Goal: Task Accomplishment & Management: Manage account settings

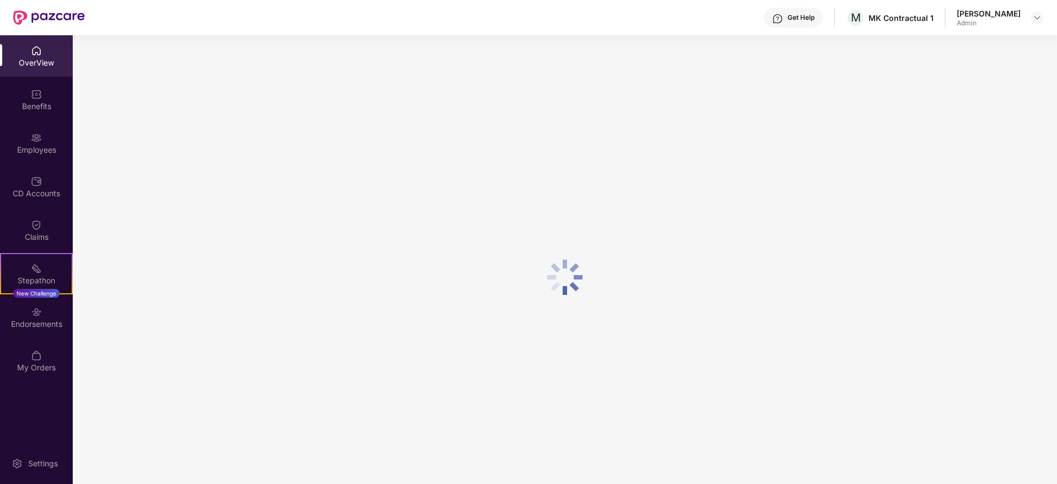
click at [34, 151] on div "Employees" at bounding box center [36, 149] width 73 height 11
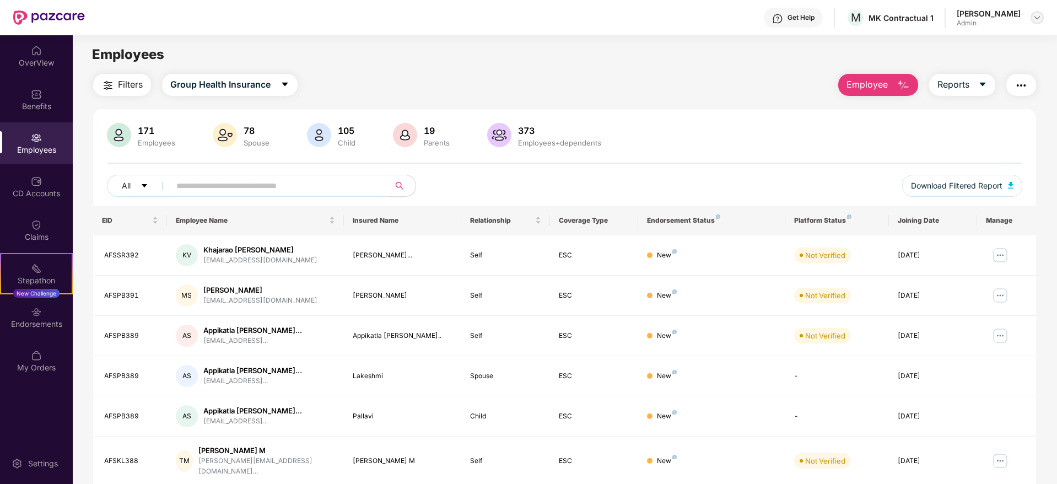
click at [1036, 17] on img at bounding box center [1037, 17] width 9 height 9
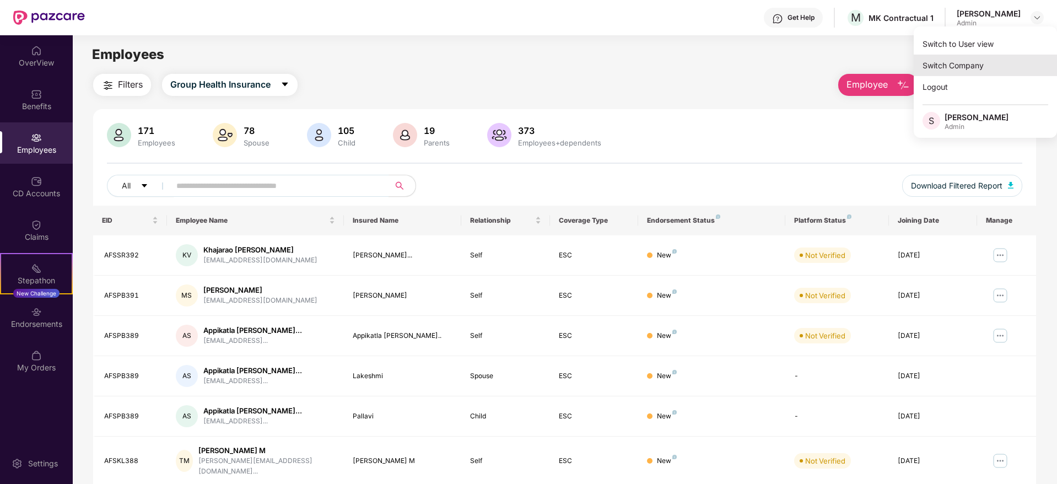
click at [974, 60] on div "Switch Company" at bounding box center [985, 65] width 143 height 21
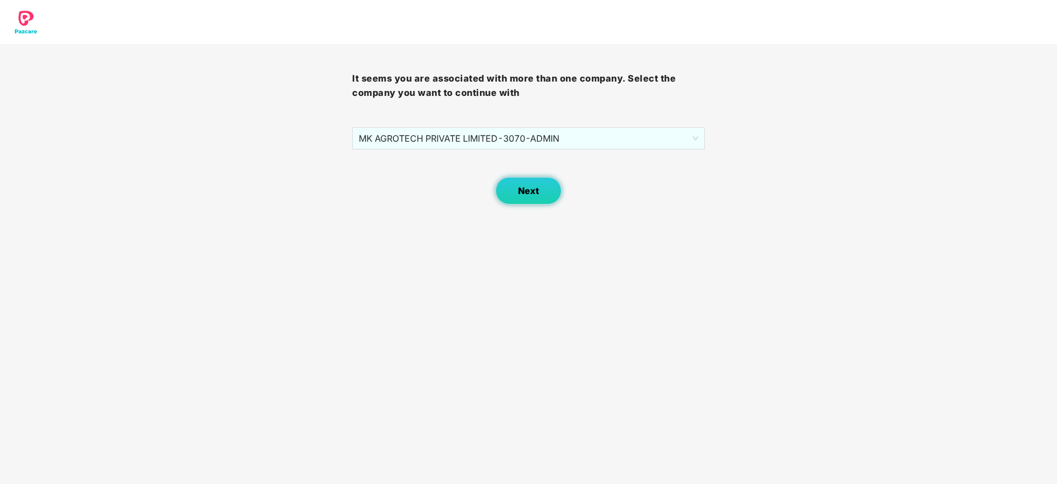
click at [537, 190] on span "Next" at bounding box center [528, 191] width 21 height 10
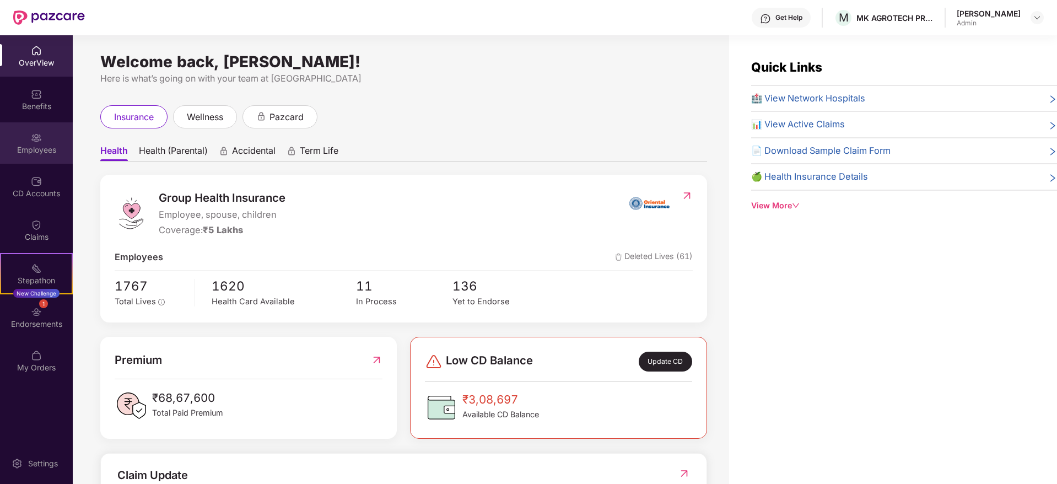
click at [41, 156] on div "Employees" at bounding box center [36, 142] width 73 height 41
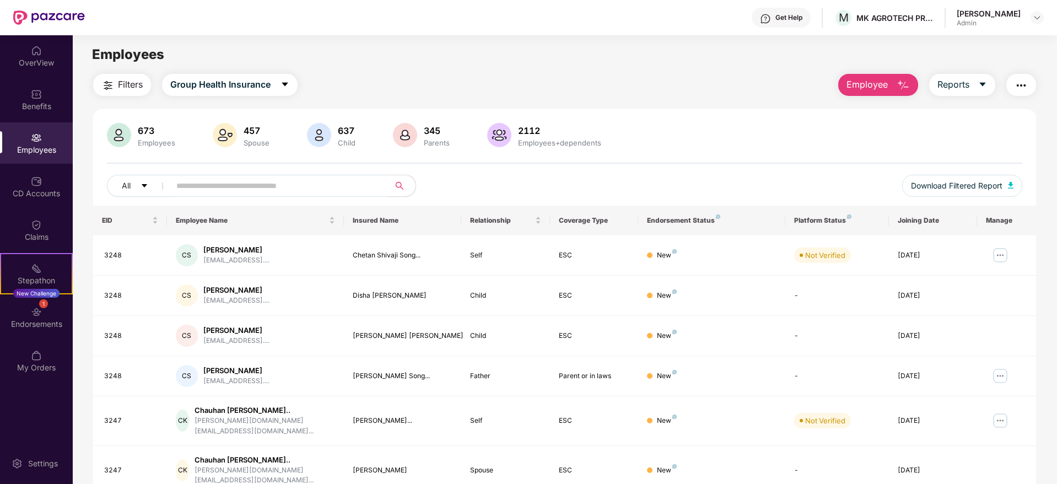
click at [893, 84] on button "Employee" at bounding box center [878, 85] width 80 height 22
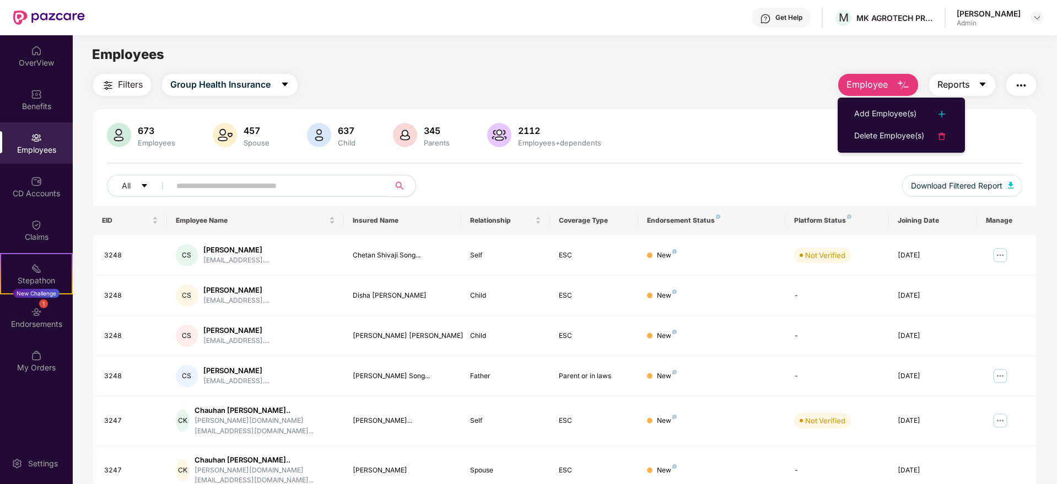
click at [968, 88] on span "Reports" at bounding box center [953, 85] width 32 height 14
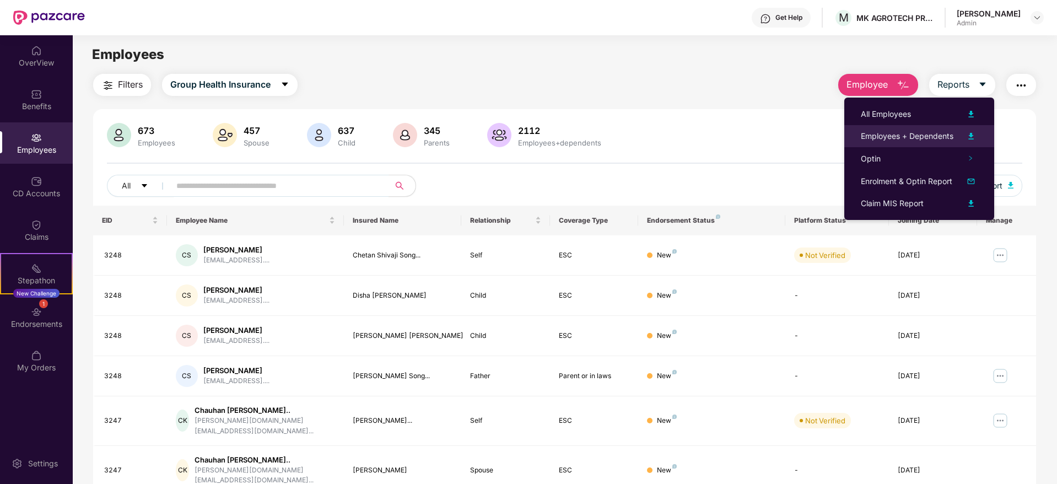
click at [929, 137] on div "Employees + Dependents" at bounding box center [907, 136] width 93 height 12
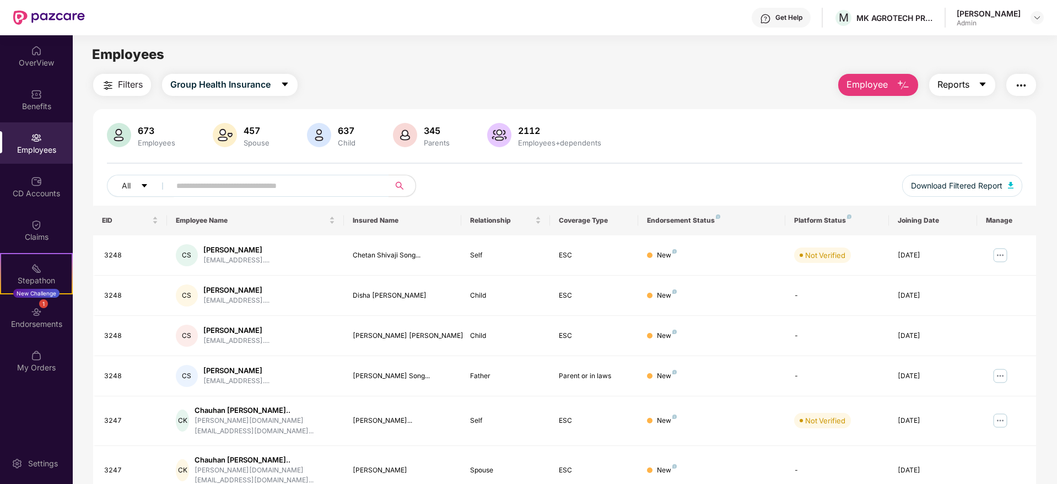
click at [947, 85] on span "Reports" at bounding box center [953, 85] width 32 height 14
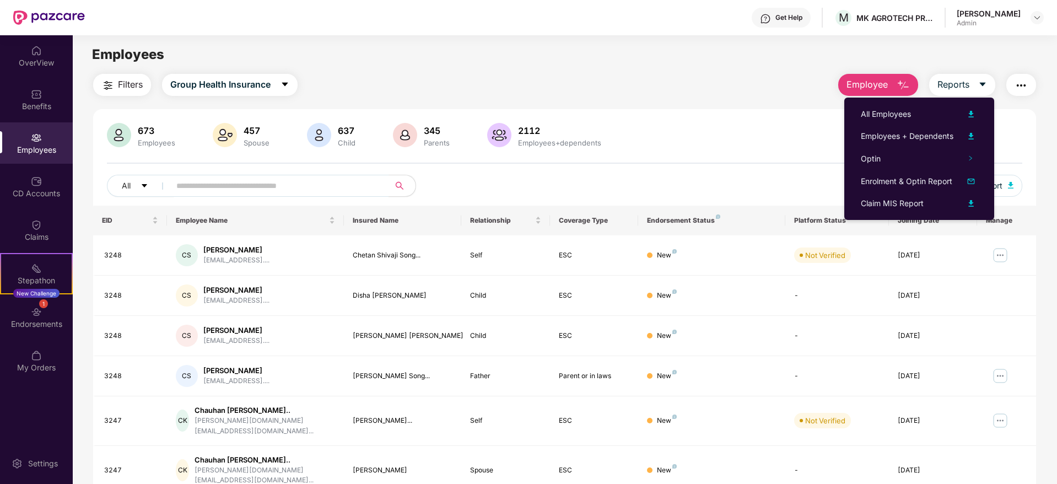
click at [897, 83] on img "button" at bounding box center [903, 85] width 13 height 13
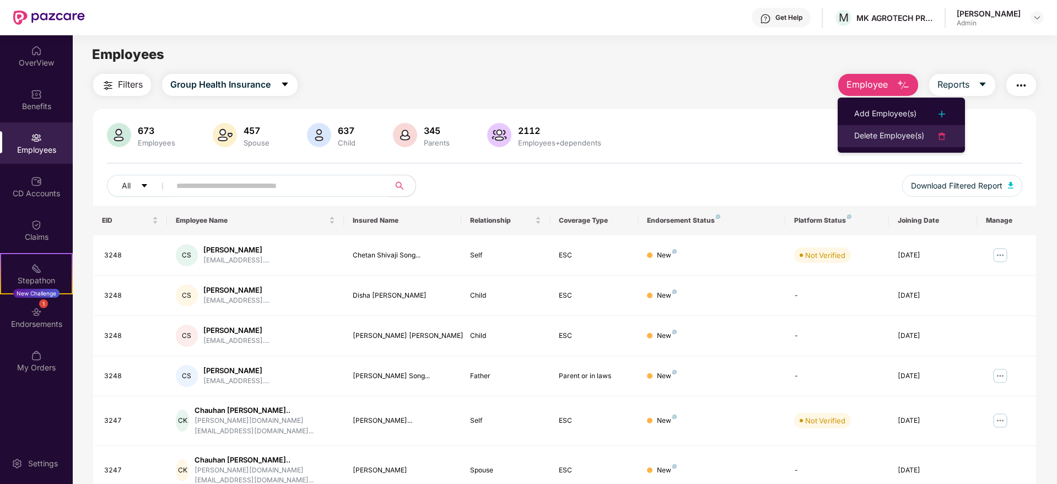
click at [905, 137] on div "Delete Employee(s)" at bounding box center [889, 135] width 70 height 13
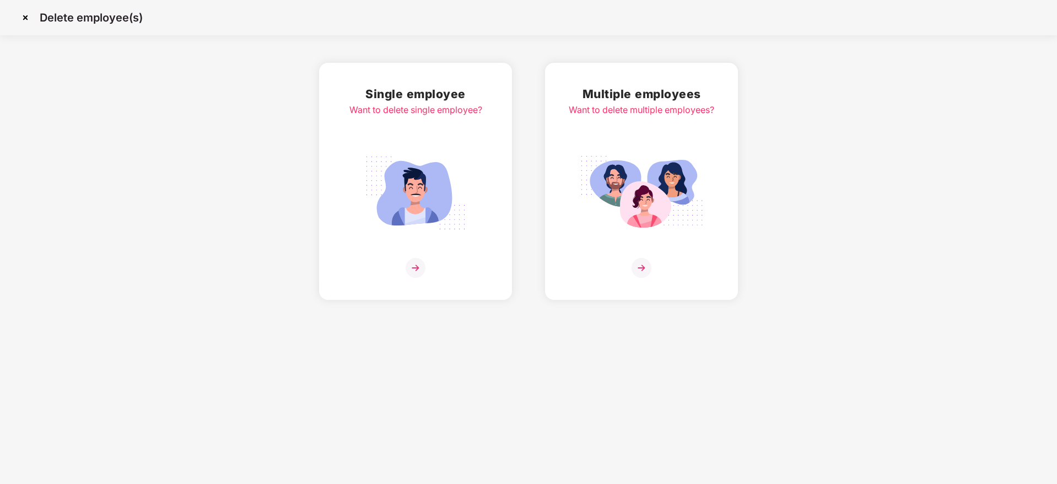
click at [642, 260] on img at bounding box center [641, 268] width 20 height 20
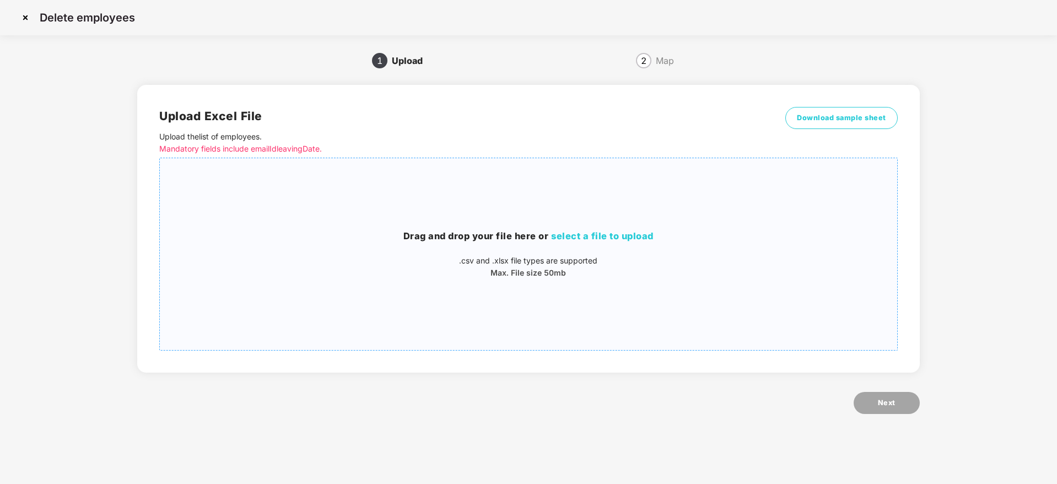
click at [631, 236] on span "select a file to upload" at bounding box center [602, 235] width 102 height 11
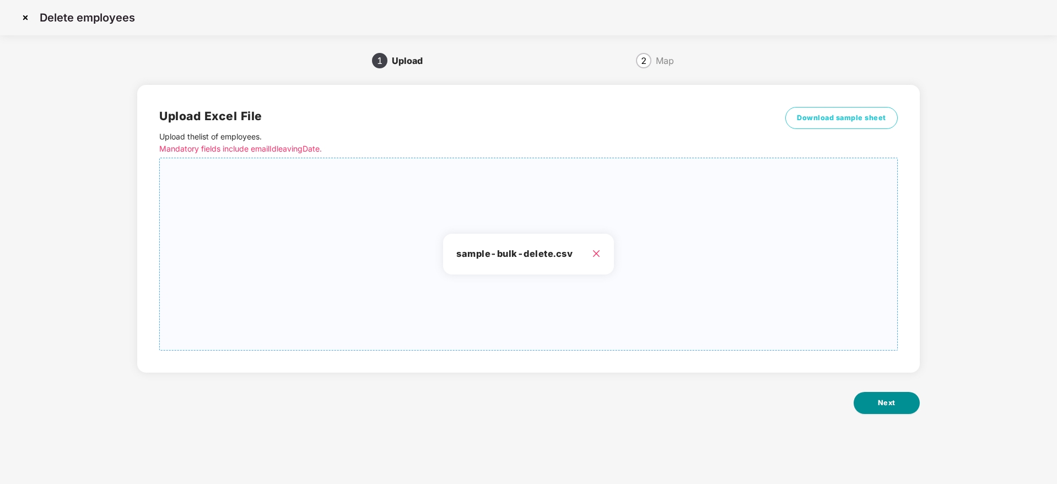
click at [899, 406] on button "Next" at bounding box center [887, 403] width 66 height 22
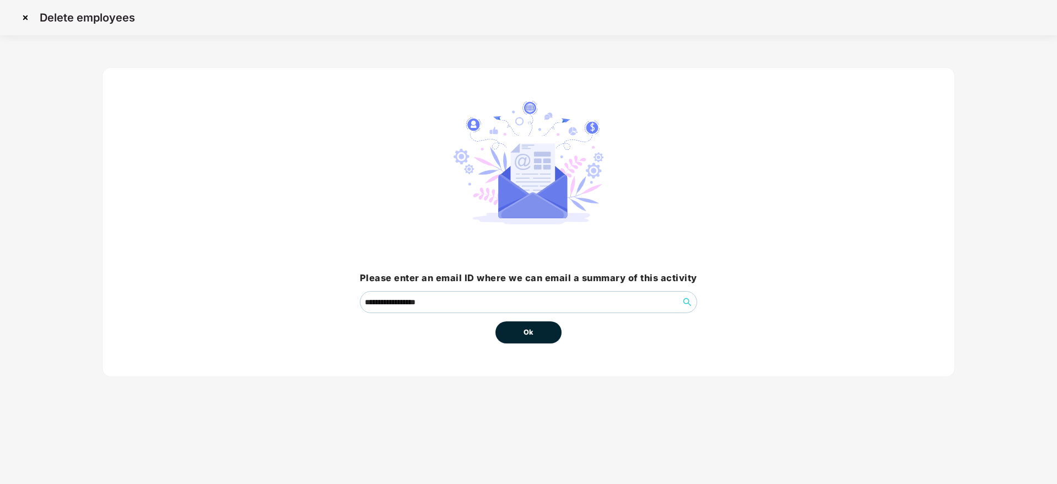
click at [517, 332] on button "Ok" at bounding box center [528, 332] width 66 height 22
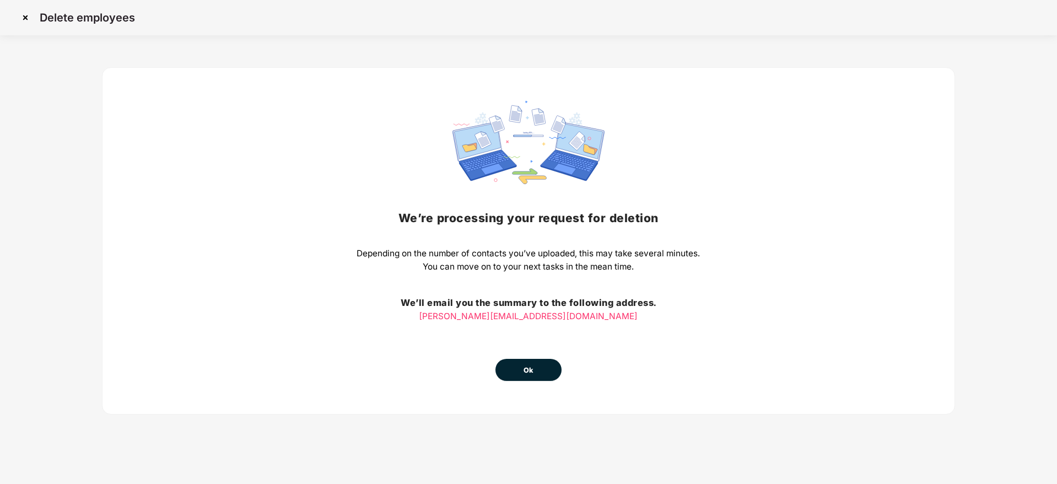
click at [528, 365] on span "Ok" at bounding box center [528, 370] width 10 height 11
